Goal: Information Seeking & Learning: Find specific fact

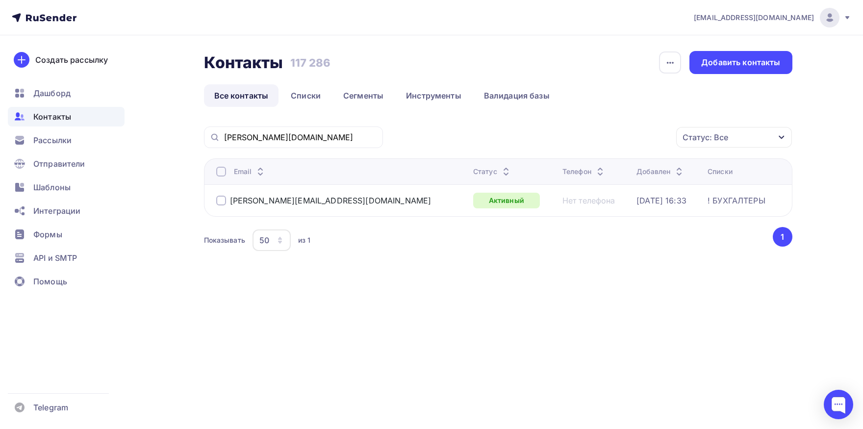
click at [222, 201] on div at bounding box center [221, 201] width 10 height 10
click at [585, 131] on div "Действие" at bounding box center [602, 137] width 129 height 19
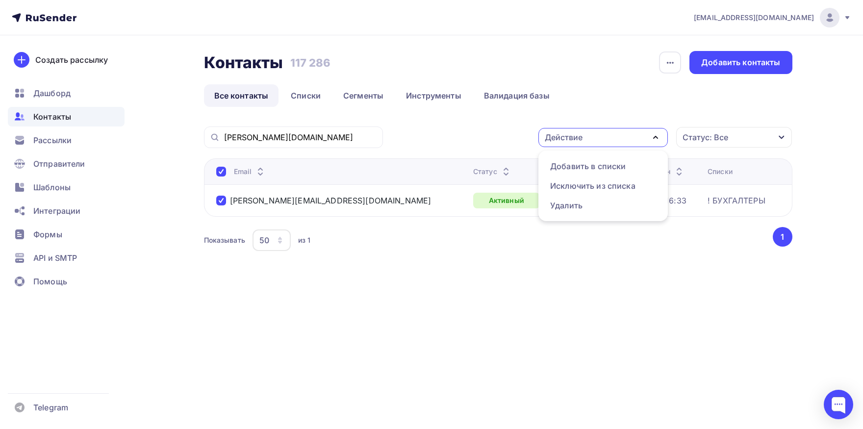
click at [568, 139] on div "Действие" at bounding box center [564, 137] width 38 height 12
click at [567, 181] on div "Исключить из списка" at bounding box center [592, 186] width 85 height 12
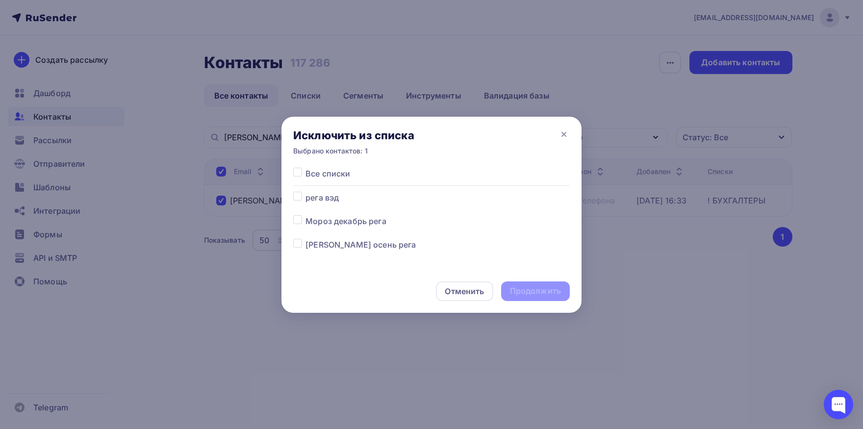
click at [305, 168] on label at bounding box center [305, 168] width 0 height 0
click at [300, 172] on input "checkbox" at bounding box center [297, 172] width 9 height 9
checkbox input "true"
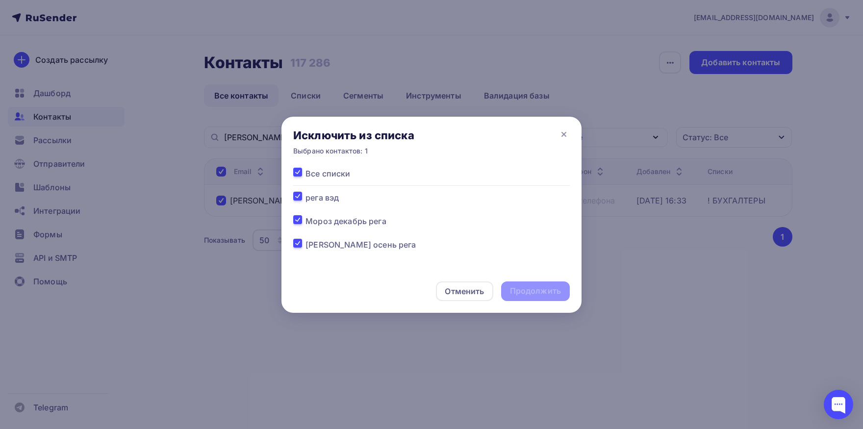
checkbox input "true"
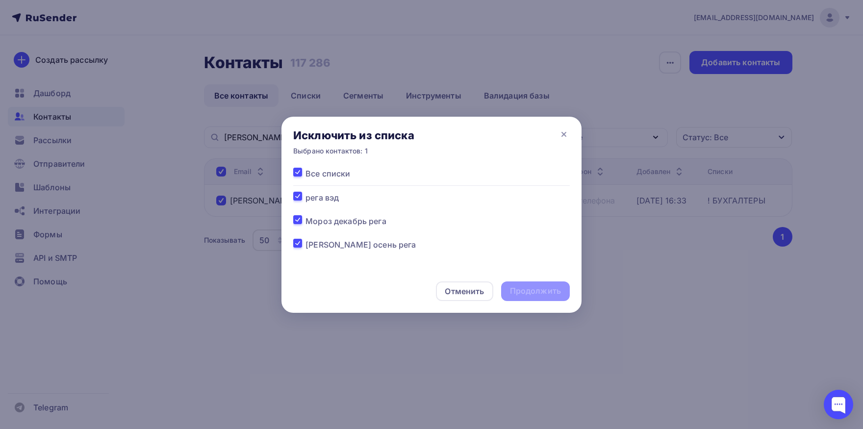
checkbox input "true"
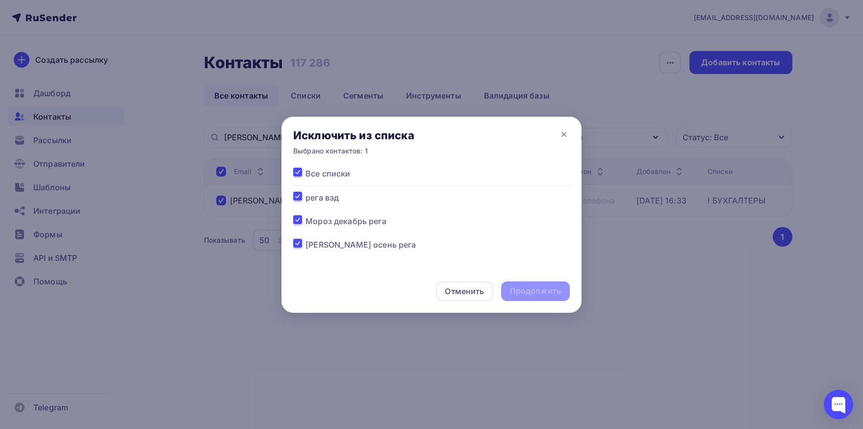
checkbox input "true"
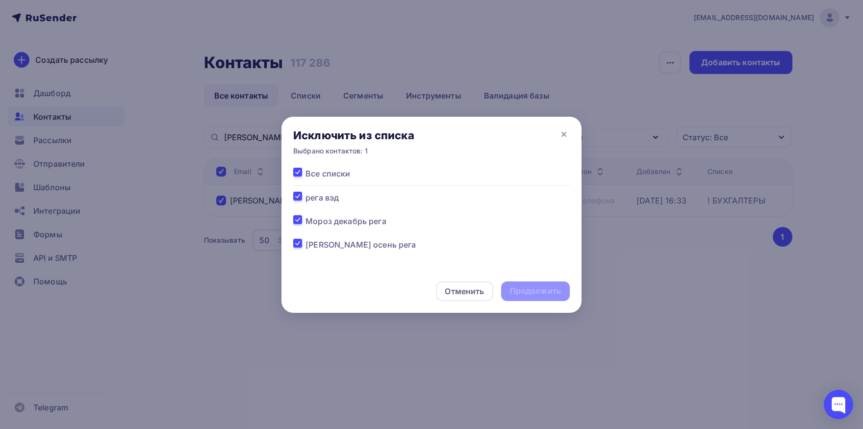
checkbox input "true"
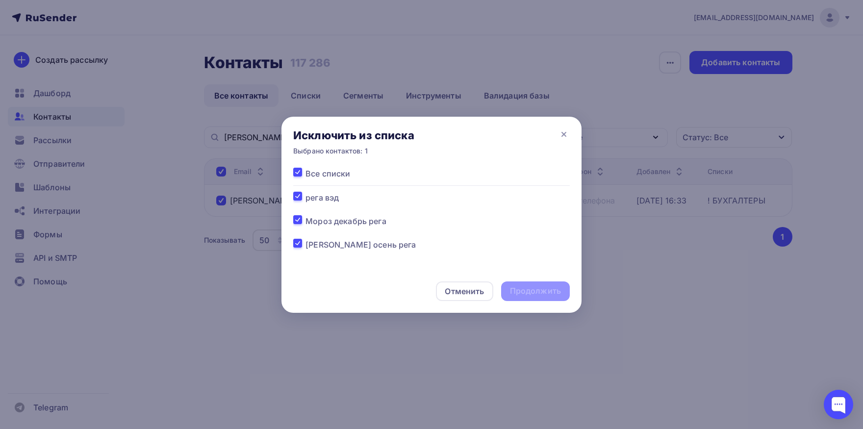
checkbox input "true"
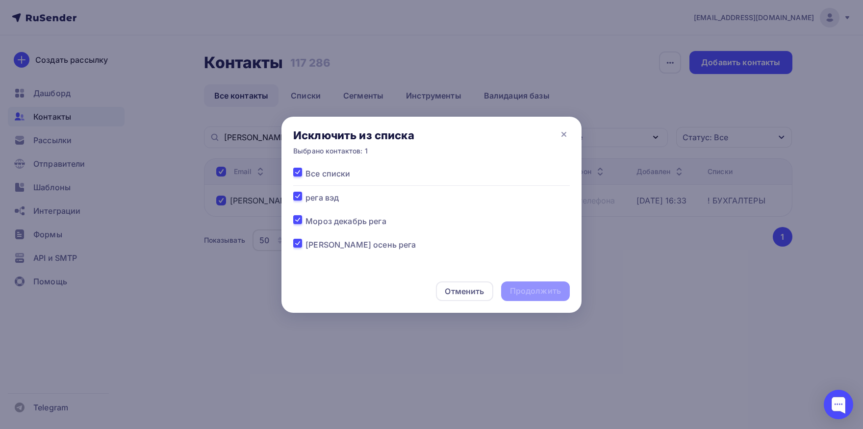
checkbox input "true"
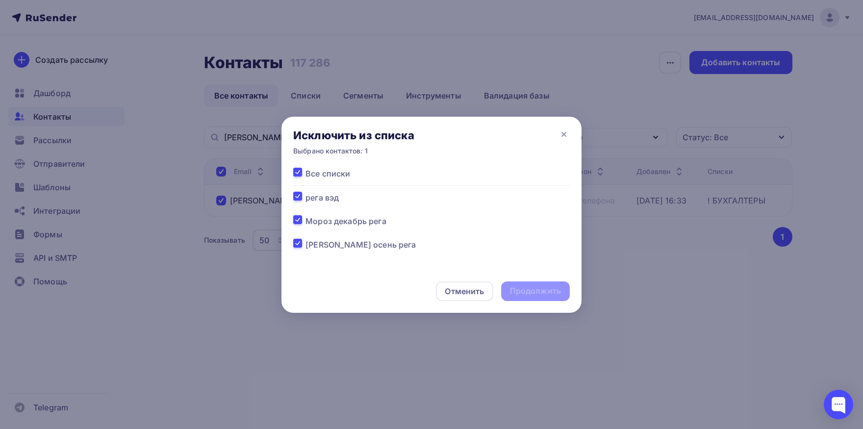
checkbox input "true"
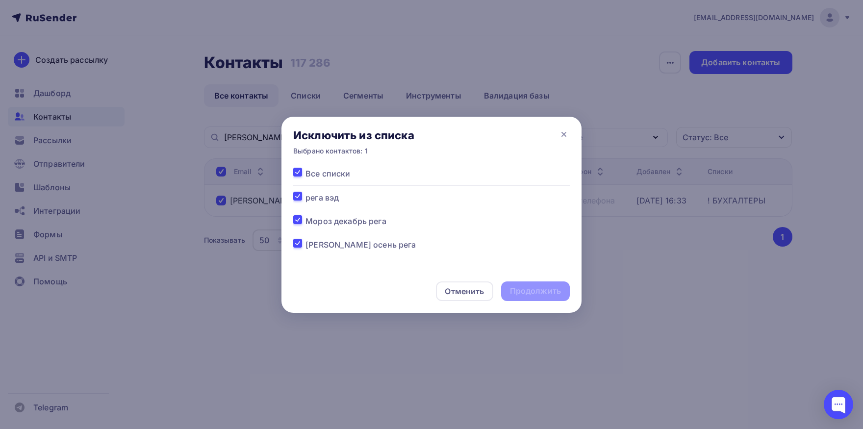
checkbox input "true"
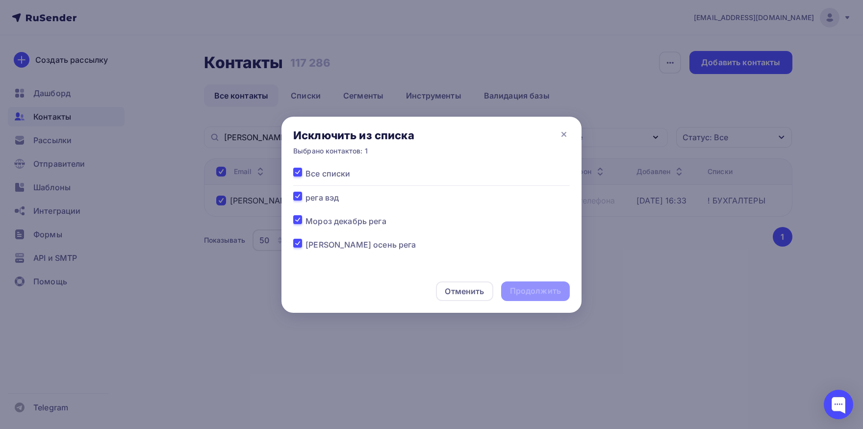
checkbox input "true"
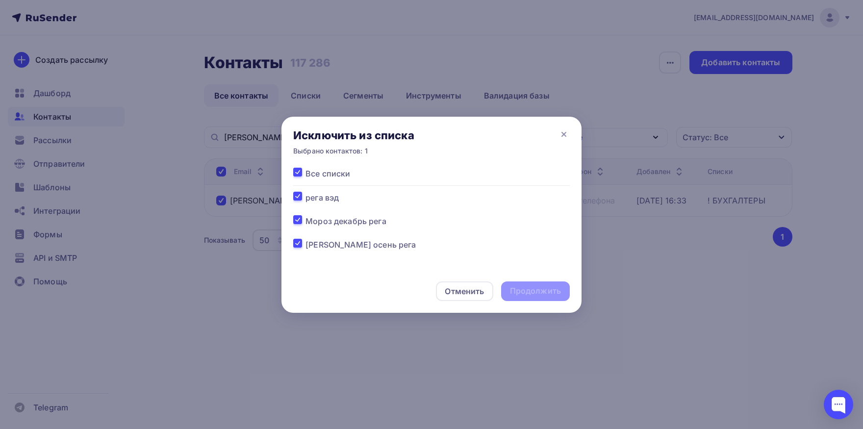
checkbox input "true"
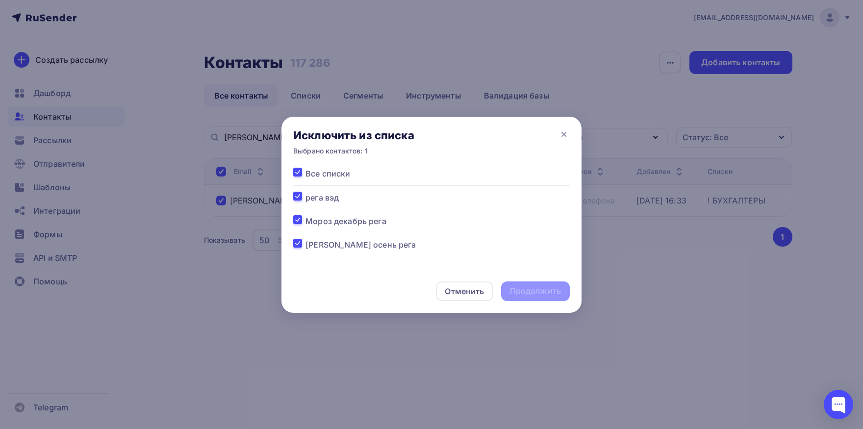
checkbox input "true"
click at [507, 297] on div "Продолжить" at bounding box center [535, 291] width 69 height 20
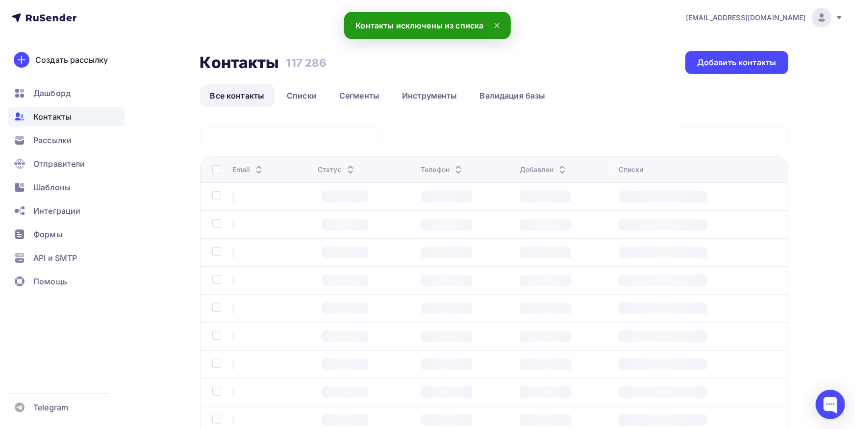
click at [278, 137] on div "[PERSON_NAME][DOMAIN_NAME] Действие Добавить в списки Исключить из списка Удали…" at bounding box center [494, 306] width 588 height 360
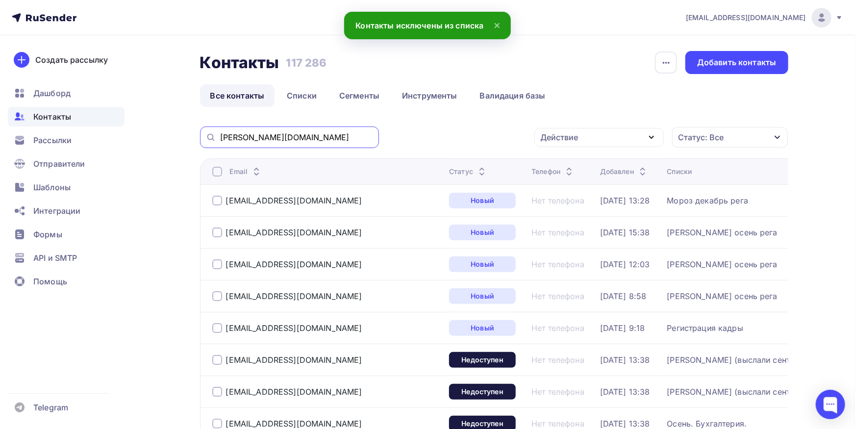
click at [278, 137] on input "[PERSON_NAME][DOMAIN_NAME]" at bounding box center [296, 137] width 153 height 11
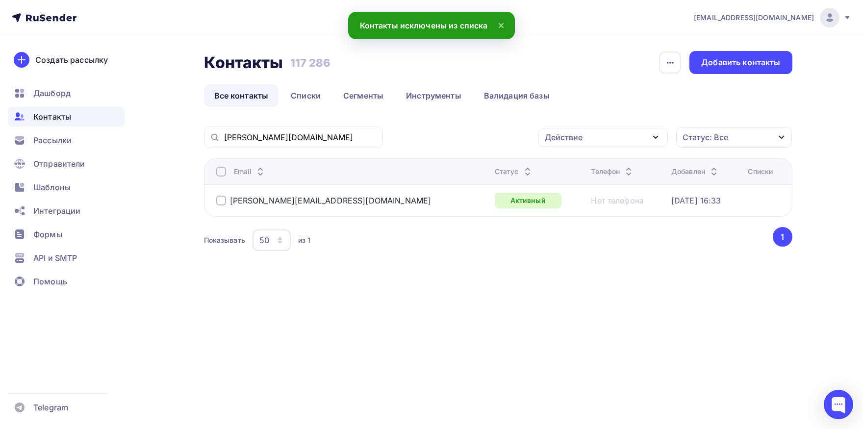
click at [221, 170] on div at bounding box center [221, 172] width 10 height 10
drag, startPoint x: 210, startPoint y: 177, endPoint x: 225, endPoint y: 177, distance: 14.2
click at [212, 178] on th "Email" at bounding box center [347, 171] width 287 height 26
click at [222, 174] on div at bounding box center [221, 172] width 10 height 10
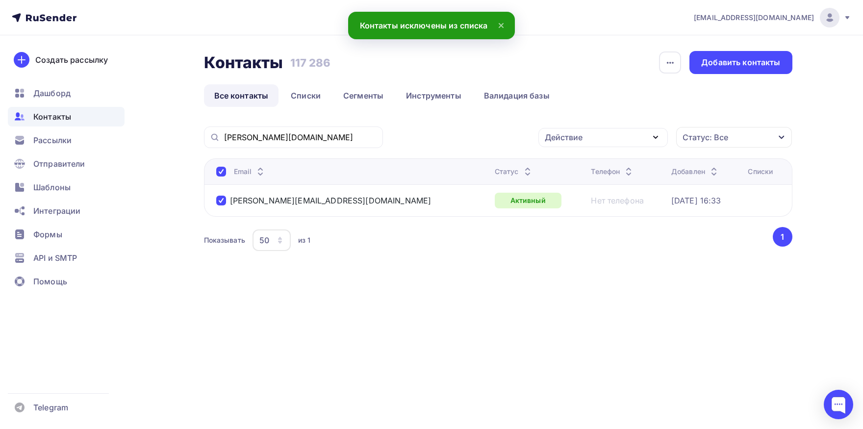
click at [552, 138] on div "Действие" at bounding box center [564, 137] width 38 height 12
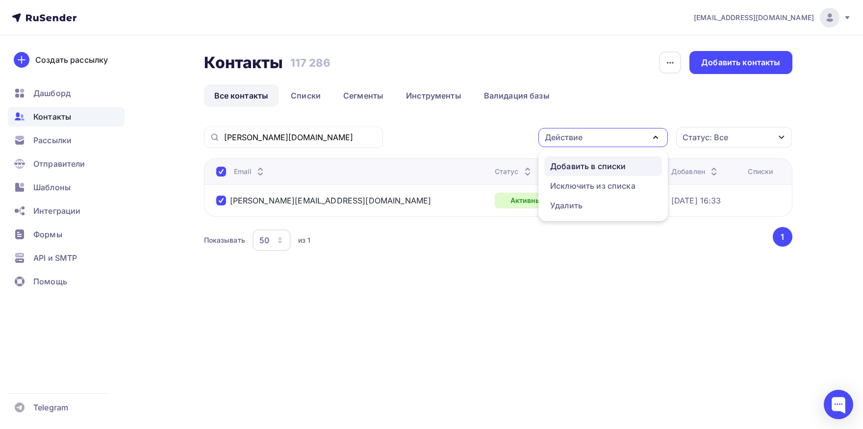
click at [560, 166] on div "Добавить в списки" at bounding box center [588, 166] width 76 height 12
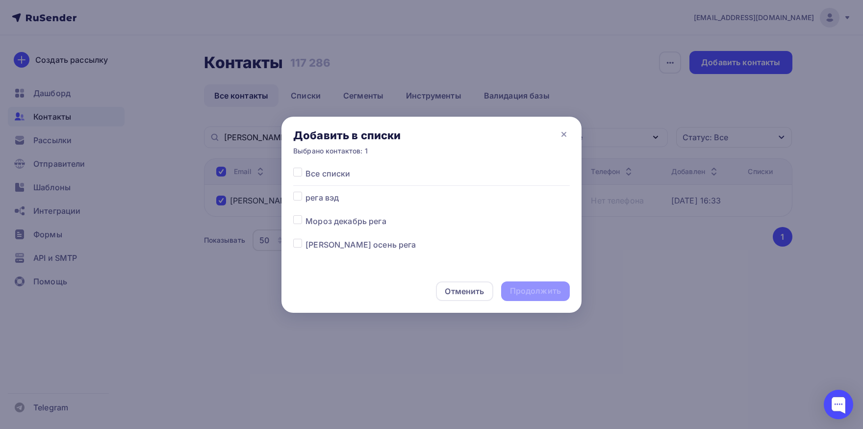
click at [305, 239] on label at bounding box center [305, 239] width 0 height 0
click at [298, 245] on input "checkbox" at bounding box center [297, 243] width 9 height 9
checkbox input "true"
click at [529, 291] on div "Продолжить" at bounding box center [535, 290] width 51 height 11
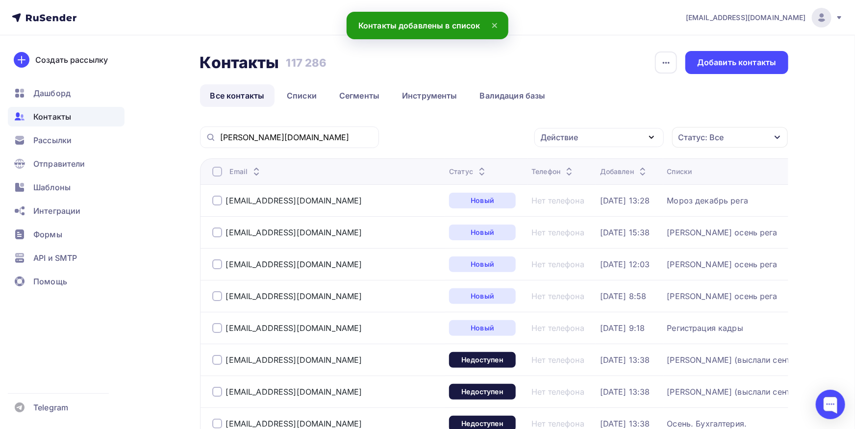
click at [64, 120] on span "Контакты" at bounding box center [52, 117] width 38 height 12
click at [300, 97] on link "Списки" at bounding box center [302, 95] width 51 height 23
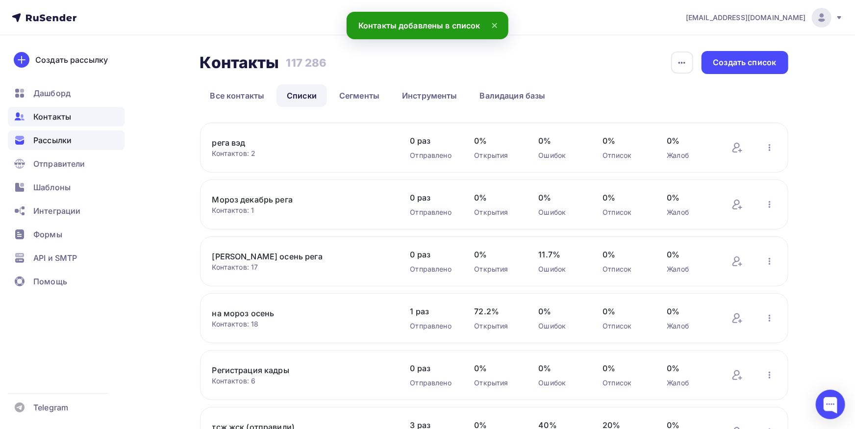
click at [76, 140] on div "Рассылки" at bounding box center [66, 140] width 117 height 20
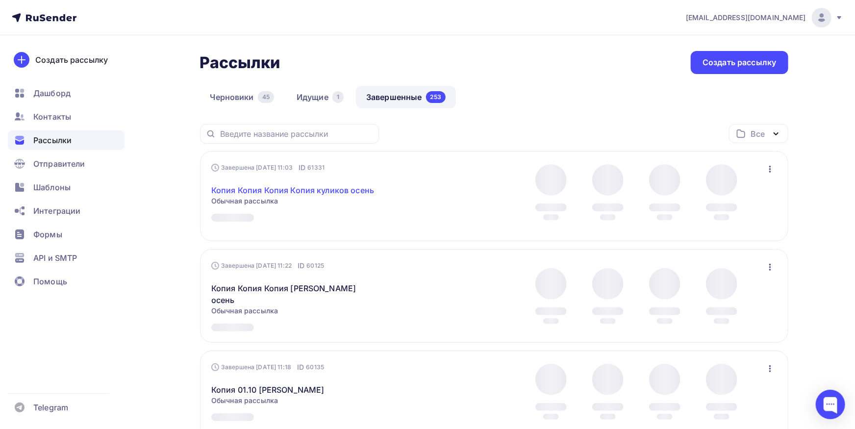
click at [344, 192] on link "Копия Копия Копия Копия куликов осень" at bounding box center [292, 190] width 163 height 12
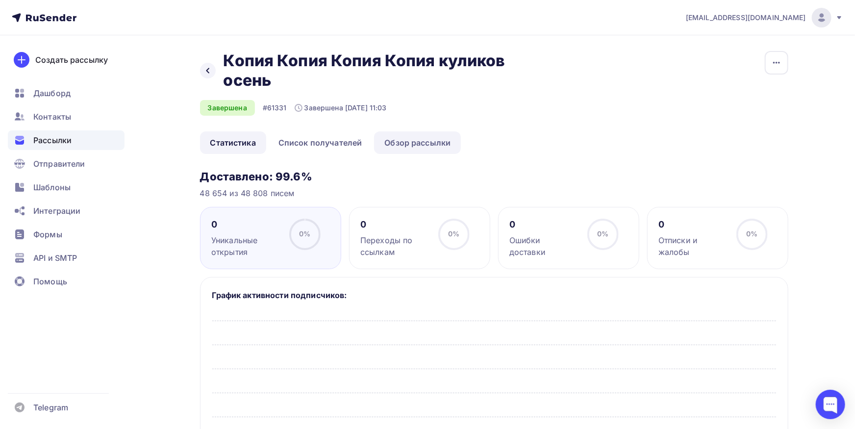
click at [401, 142] on link "Обзор рассылки" at bounding box center [417, 142] width 87 height 23
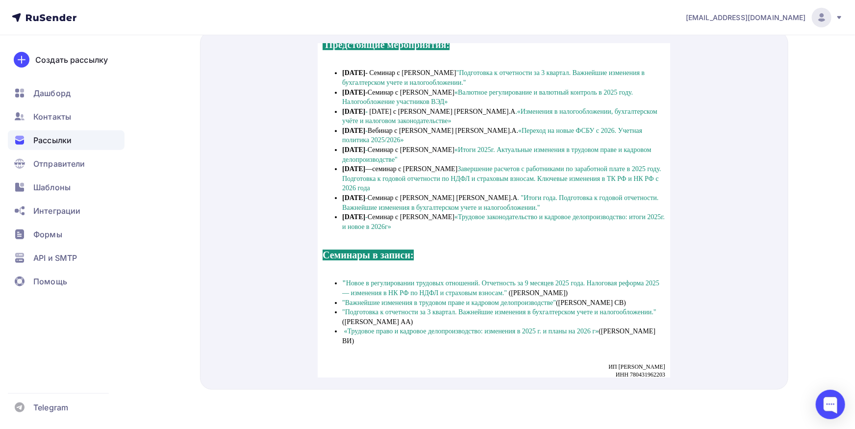
scroll to position [1604, 0]
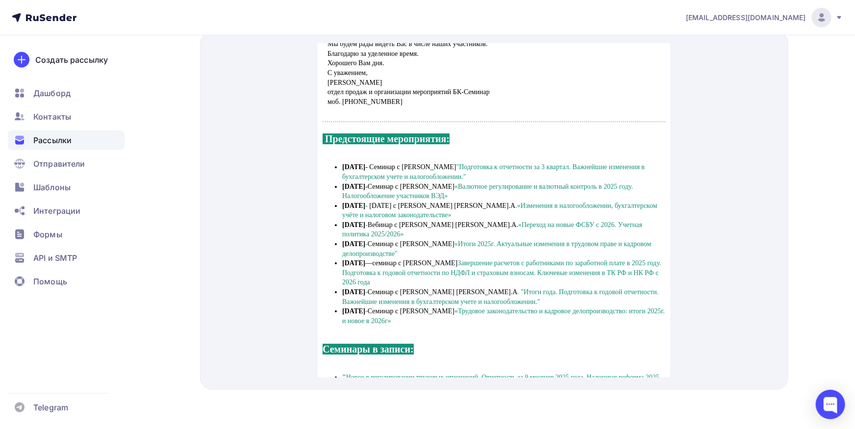
drag, startPoint x: 341, startPoint y: 238, endPoint x: 406, endPoint y: 259, distance: 68.5
click at [406, 246] on li "[DATE] - Семинар с [PERSON_NAME] «Итоги 2025г. Актуальные изменения в трудовом …" at bounding box center [503, 236] width 323 height 19
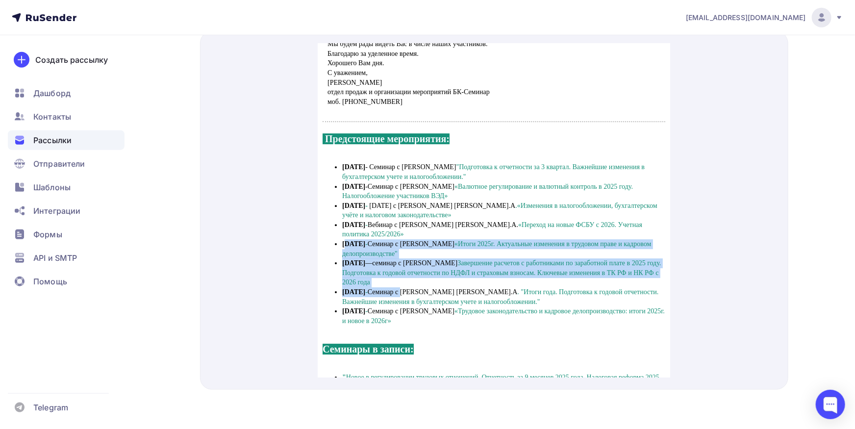
drag, startPoint x: 344, startPoint y: 239, endPoint x: 368, endPoint y: 241, distance: 24.1
click at [414, 293] on ul "[DATE] - Семинар с [PERSON_NAME] "Подготовка к отчетности за 3 квартал. Важнейш…" at bounding box center [493, 231] width 343 height 163
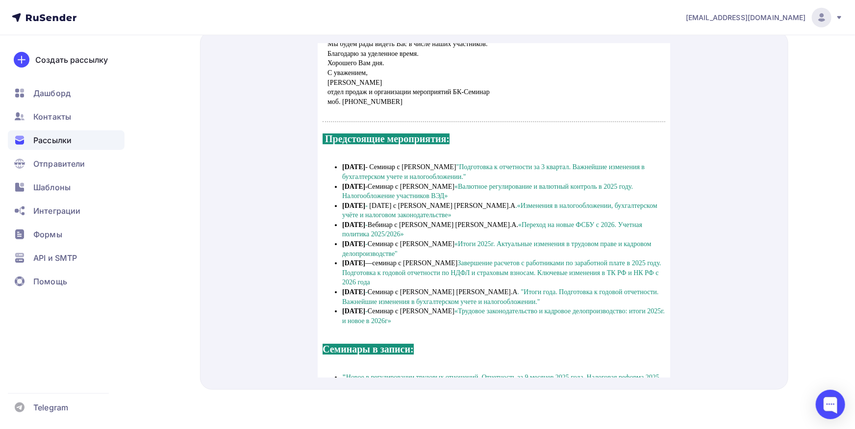
click at [345, 235] on strong "[DATE]" at bounding box center [353, 231] width 23 height 7
drag, startPoint x: 343, startPoint y: 240, endPoint x: 422, endPoint y: 341, distance: 128.3
click at [422, 325] on td "[DATE] - Семинар с [PERSON_NAME] "Подготовка к отчетности за 3 квартал. Важнейш…" at bounding box center [493, 231] width 353 height 187
copy ul "61 loremip - Dolorsi a Consectetura E.S. «Doeiu 0907t. Incididunt utlaboree d m…"
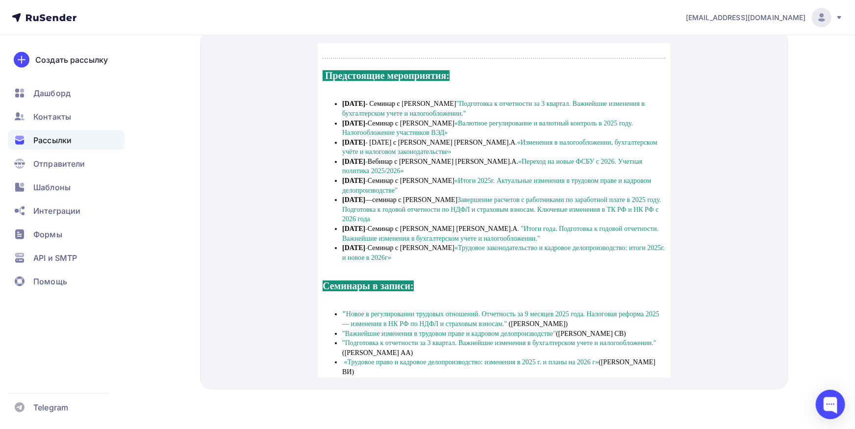
scroll to position [1766, 0]
